Goal: Task Accomplishment & Management: Complete application form

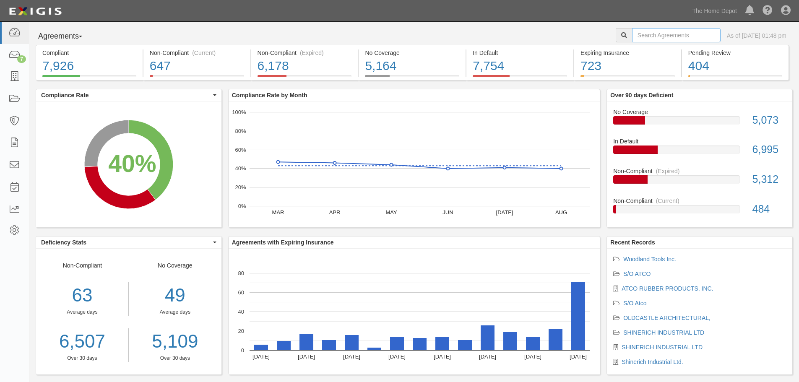
click at [632, 38] on input "text" at bounding box center [676, 35] width 88 height 14
type input "ontel"
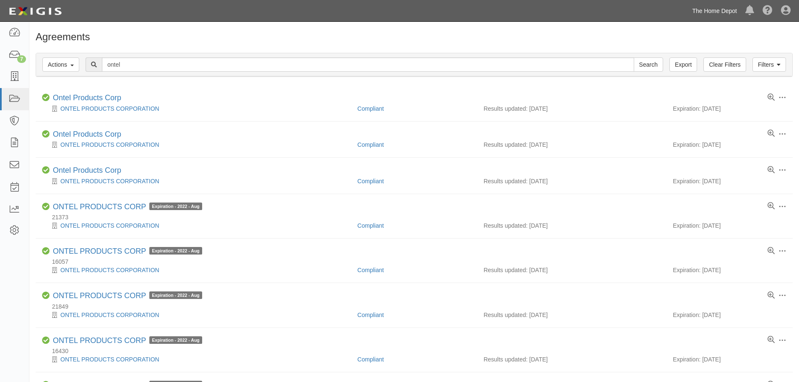
click at [729, 5] on link "The Home Depot" at bounding box center [714, 11] width 53 height 17
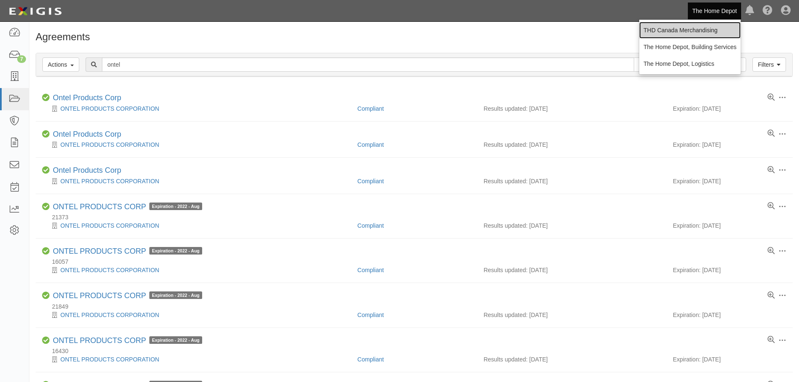
click at [687, 29] on link "THD Canada Merchandising" at bounding box center [689, 30] width 101 height 17
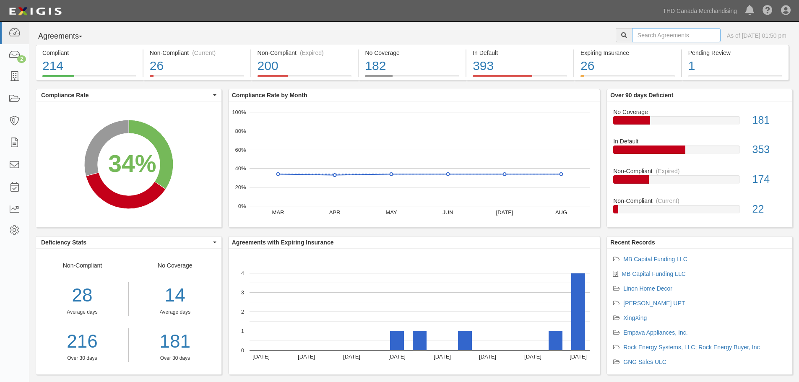
click at [659, 35] on input "text" at bounding box center [676, 35] width 88 height 14
type input "rothenberger"
click at [676, 37] on input "rothenberger" at bounding box center [676, 35] width 88 height 14
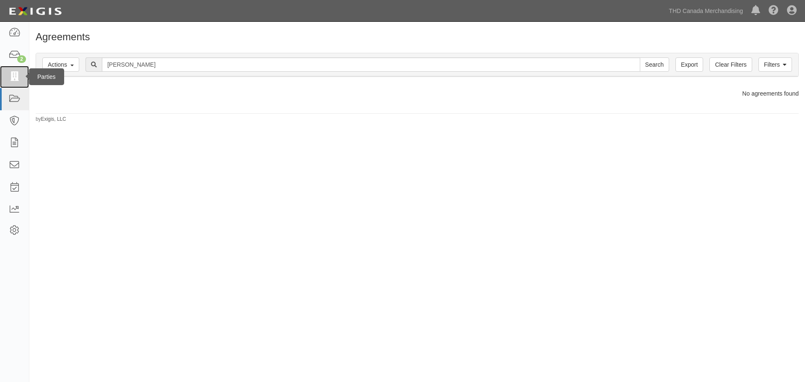
click at [17, 78] on icon at bounding box center [14, 77] width 12 height 10
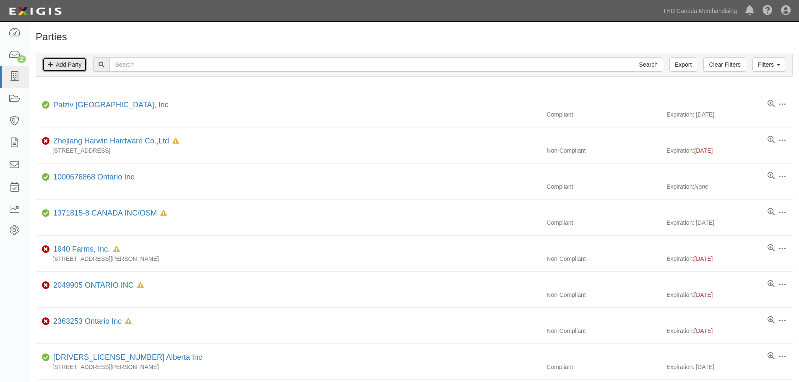
click at [64, 61] on link "Add Party" at bounding box center [64, 64] width 44 height 14
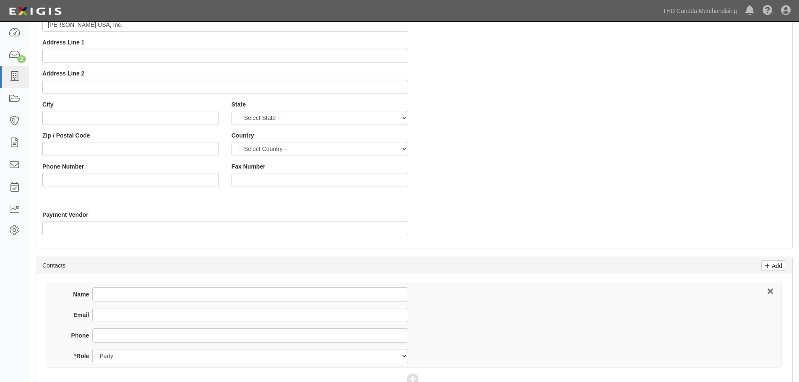
scroll to position [84, 0]
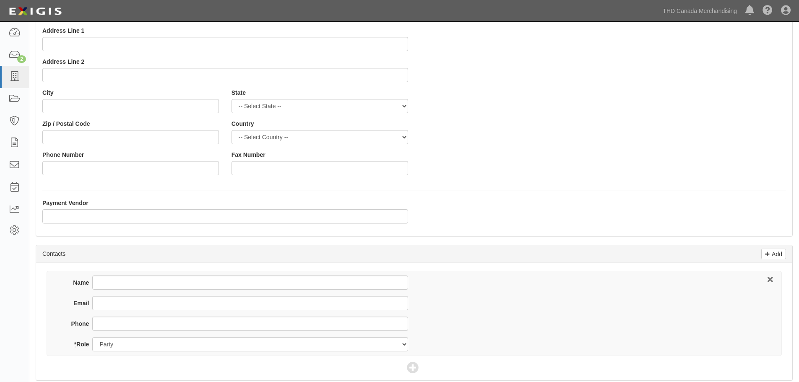
type input "[PERSON_NAME] USA, Inc."
click at [88, 217] on input "Payment Vendor" at bounding box center [225, 216] width 366 height 14
click at [139, 282] on input "Name" at bounding box center [249, 283] width 315 height 14
click at [144, 283] on input "Name" at bounding box center [249, 283] width 315 height 14
type input "Kathie Goymerac"
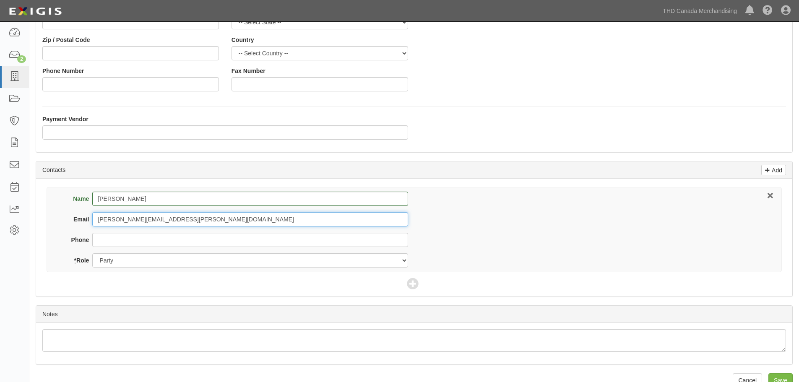
scroll to position [185, 0]
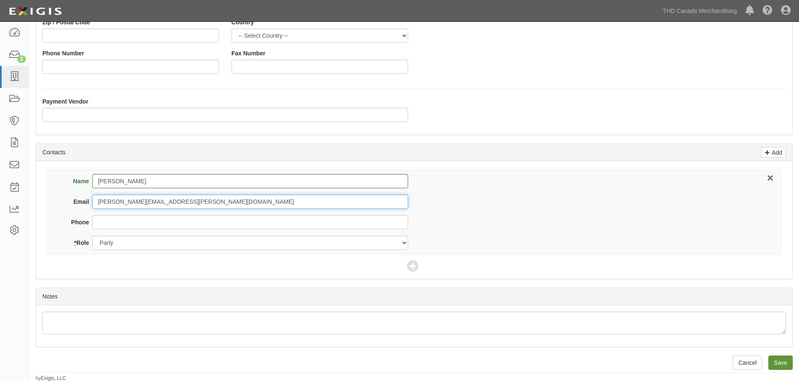
type input "kathie.goymerac@rothenbergerusa.com"
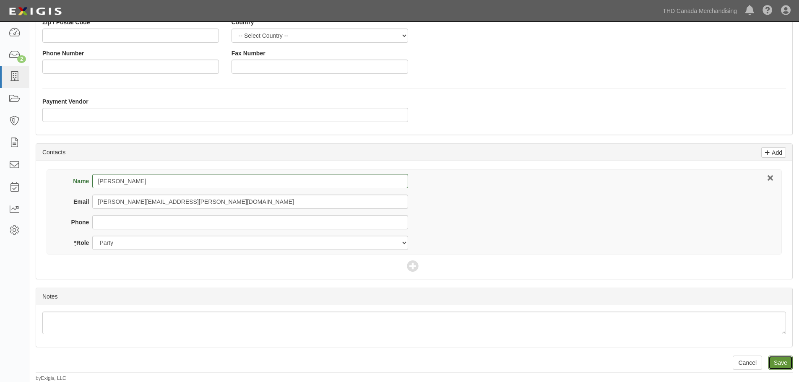
click at [788, 364] on input "Save" at bounding box center [780, 363] width 24 height 14
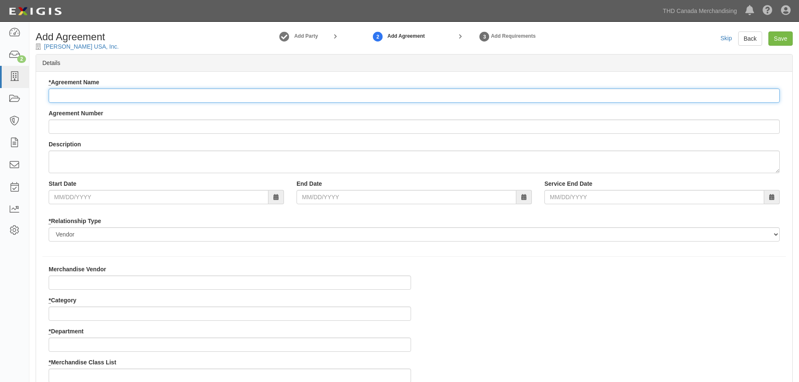
click at [117, 93] on input "* Agreement Name" at bounding box center [414, 95] width 731 height 14
type input "[PERSON_NAME] USA, Inc."
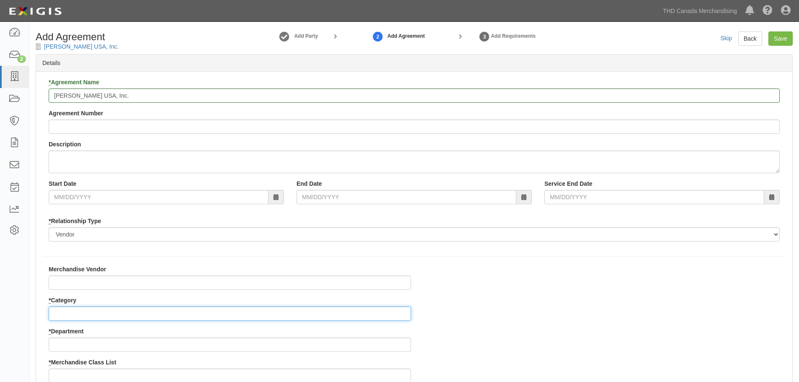
click at [79, 309] on input "* Category" at bounding box center [230, 314] width 362 height 14
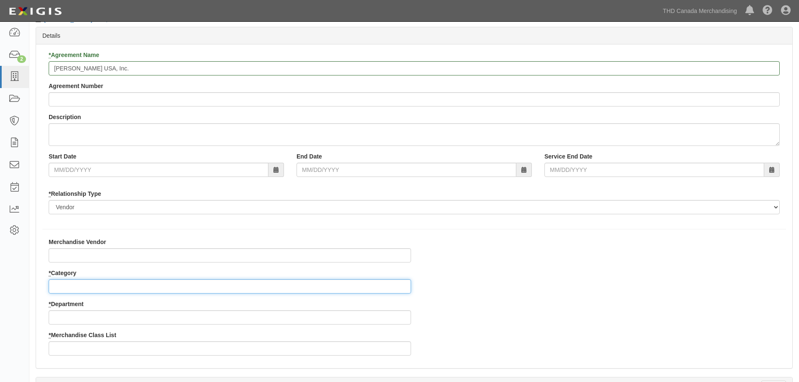
scroll to position [42, 0]
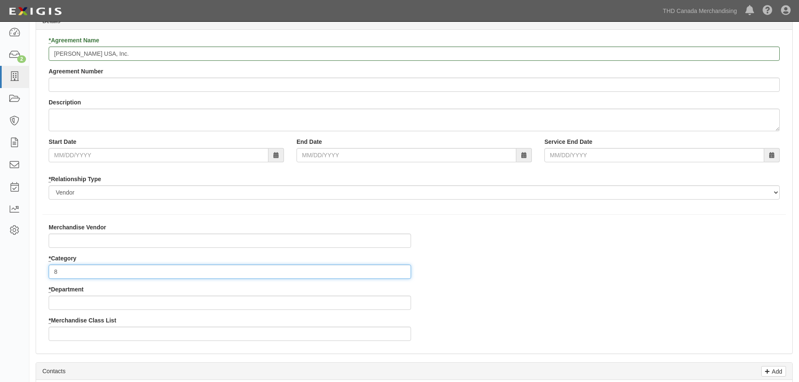
type input "8"
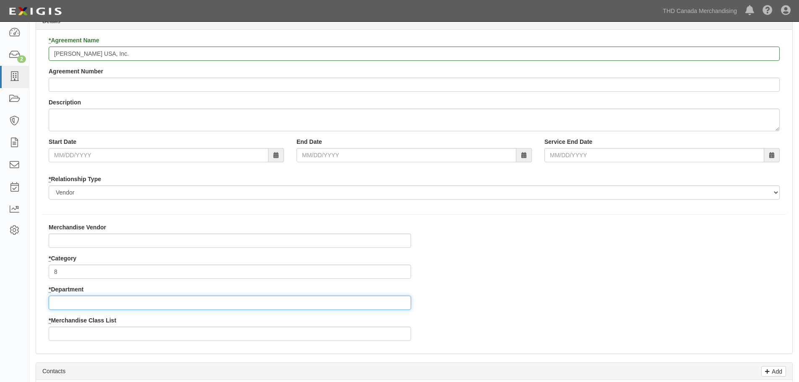
click at [98, 303] on input "* Department" at bounding box center [230, 303] width 362 height 14
type input "26"
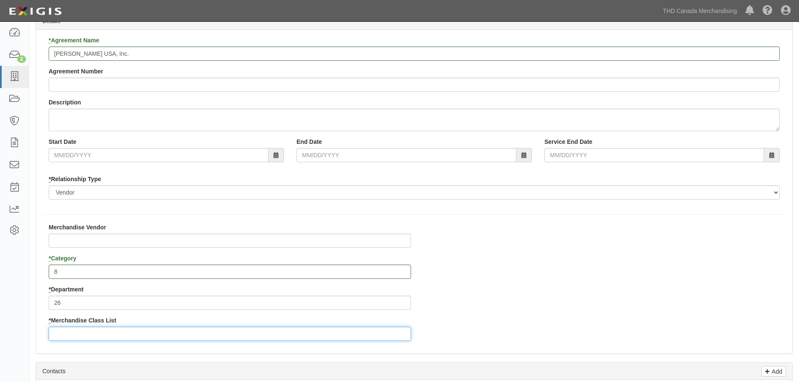
click at [83, 328] on input "* Merchandise Class List" at bounding box center [230, 334] width 362 height 14
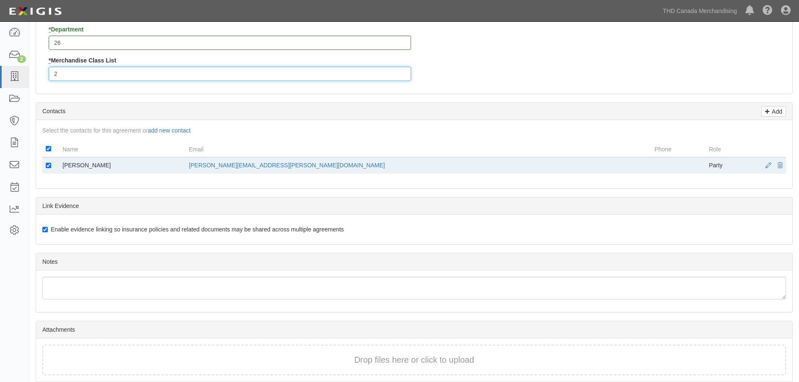
scroll to position [335, 0]
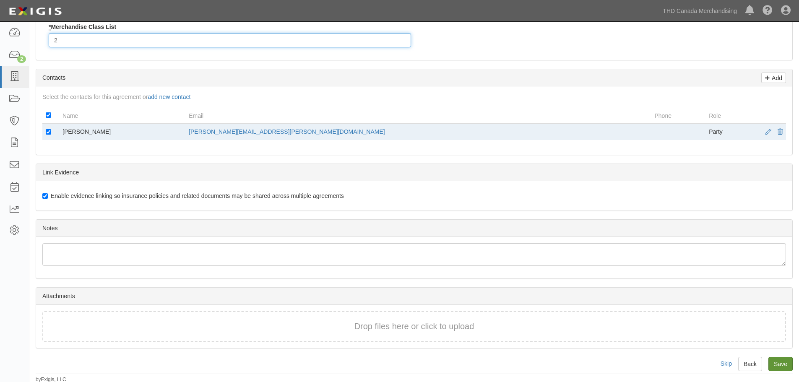
type input "2"
click at [784, 366] on input "Save" at bounding box center [780, 364] width 24 height 14
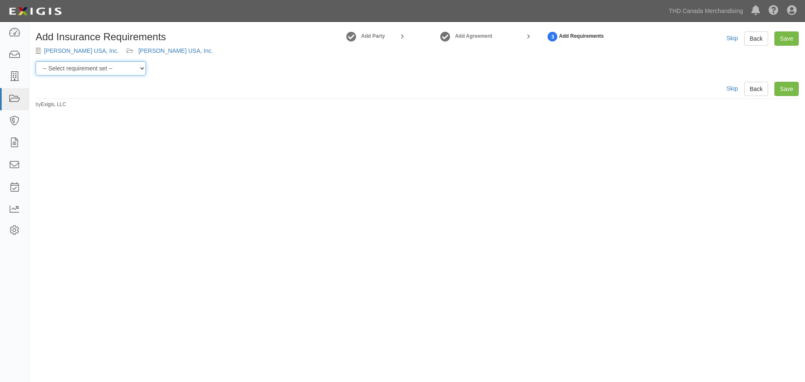
click at [140, 67] on select "-- Select requirement set -- $20M GL (Canadian Supplier) $20M GL (Non-Canadian …" at bounding box center [91, 68] width 110 height 14
select select "37050"
click at [36, 61] on select "-- Select requirement set -- $20M GL (Canadian Supplier) $20M GL (Non-Canadian …" at bounding box center [91, 68] width 110 height 14
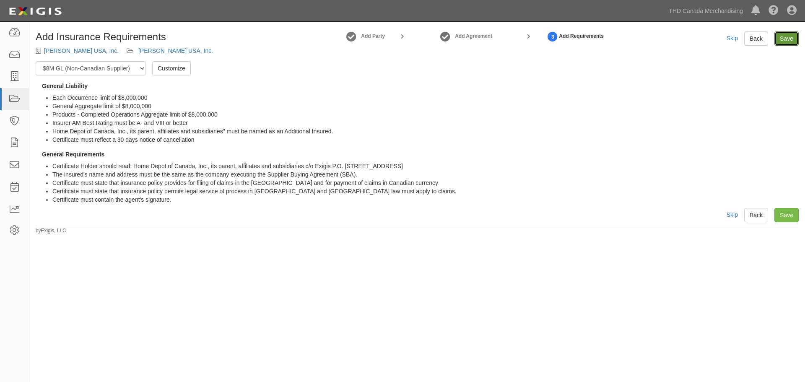
click at [785, 36] on link "Save" at bounding box center [787, 38] width 24 height 14
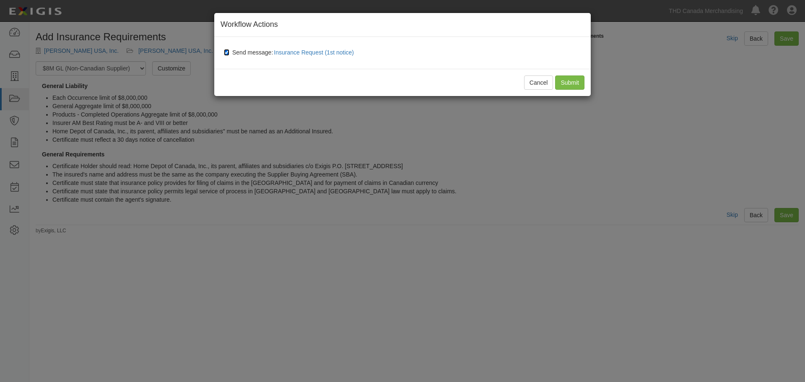
click at [225, 54] on input "Send message: Insurance Request (1st notice)" at bounding box center [226, 52] width 5 height 7
checkbox input "false"
click at [560, 83] on input "Submit" at bounding box center [569, 82] width 29 height 14
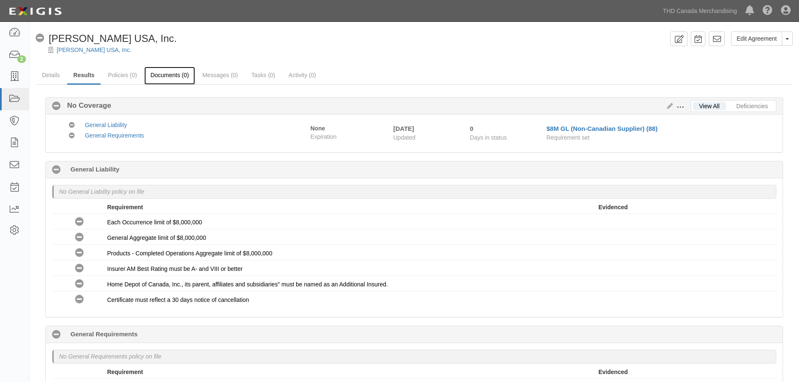
click at [169, 71] on link "Documents (0)" at bounding box center [169, 76] width 51 height 18
